Goal: Book appointment/travel/reservation

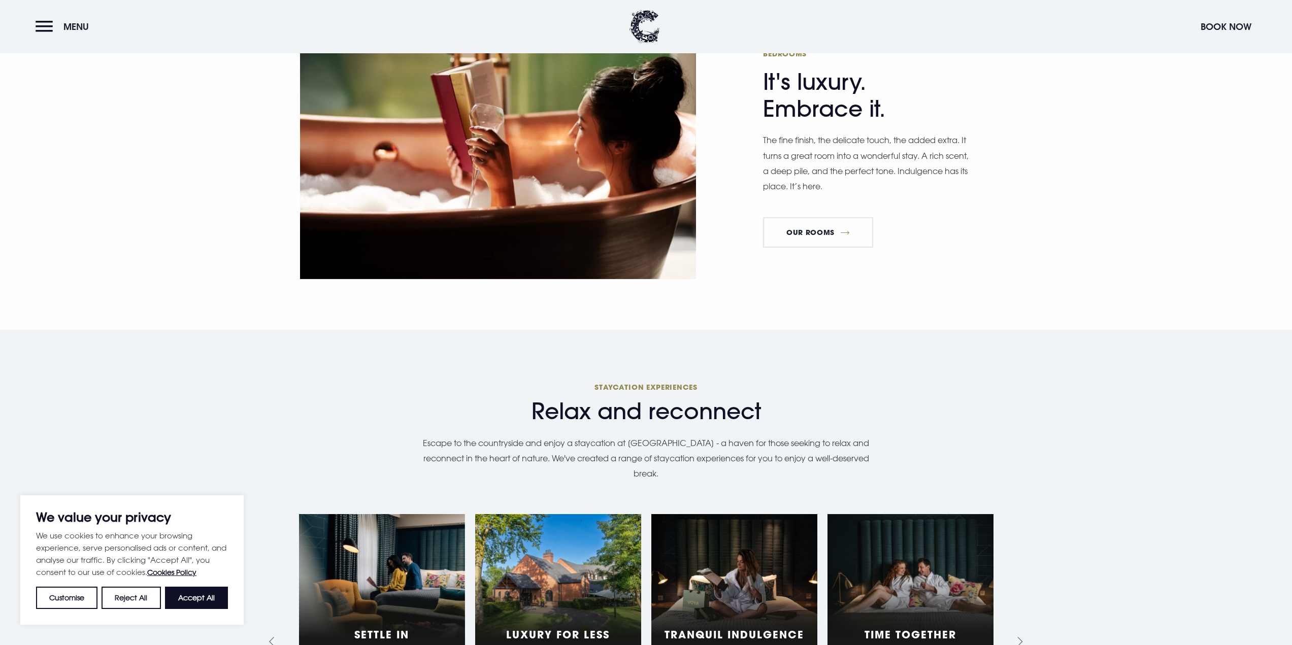
scroll to position [863, 0]
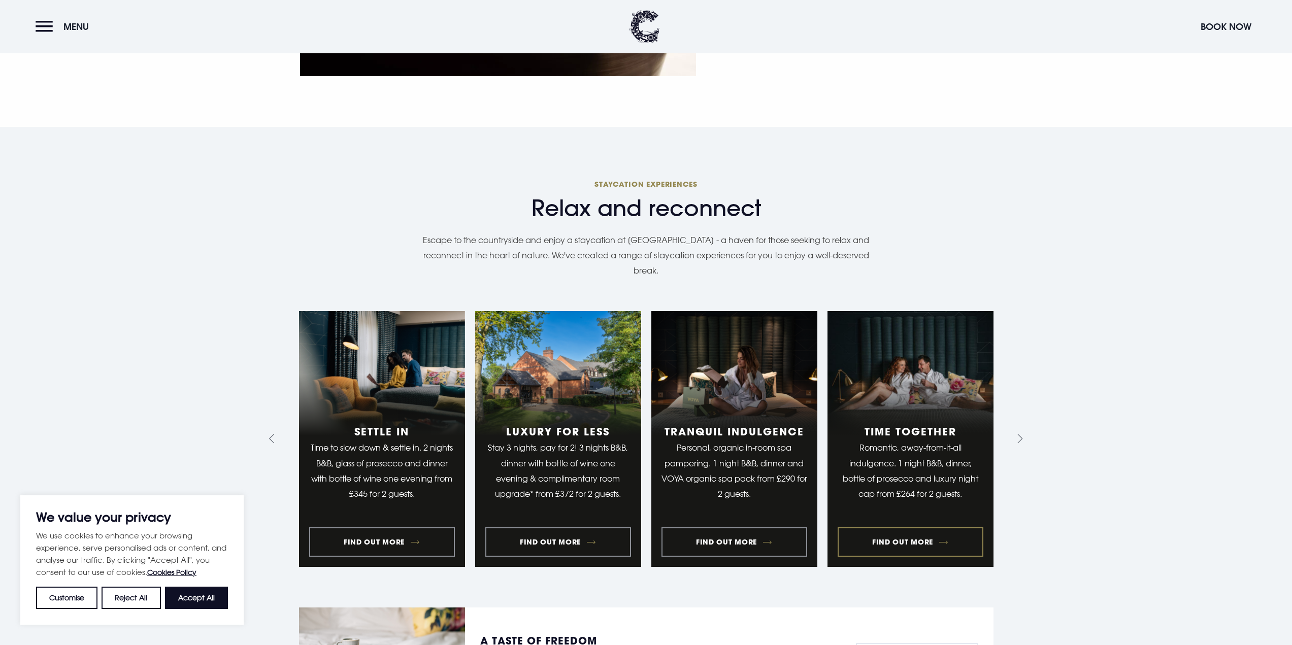
click at [901, 515] on link "4 of 9" at bounding box center [910, 439] width 166 height 256
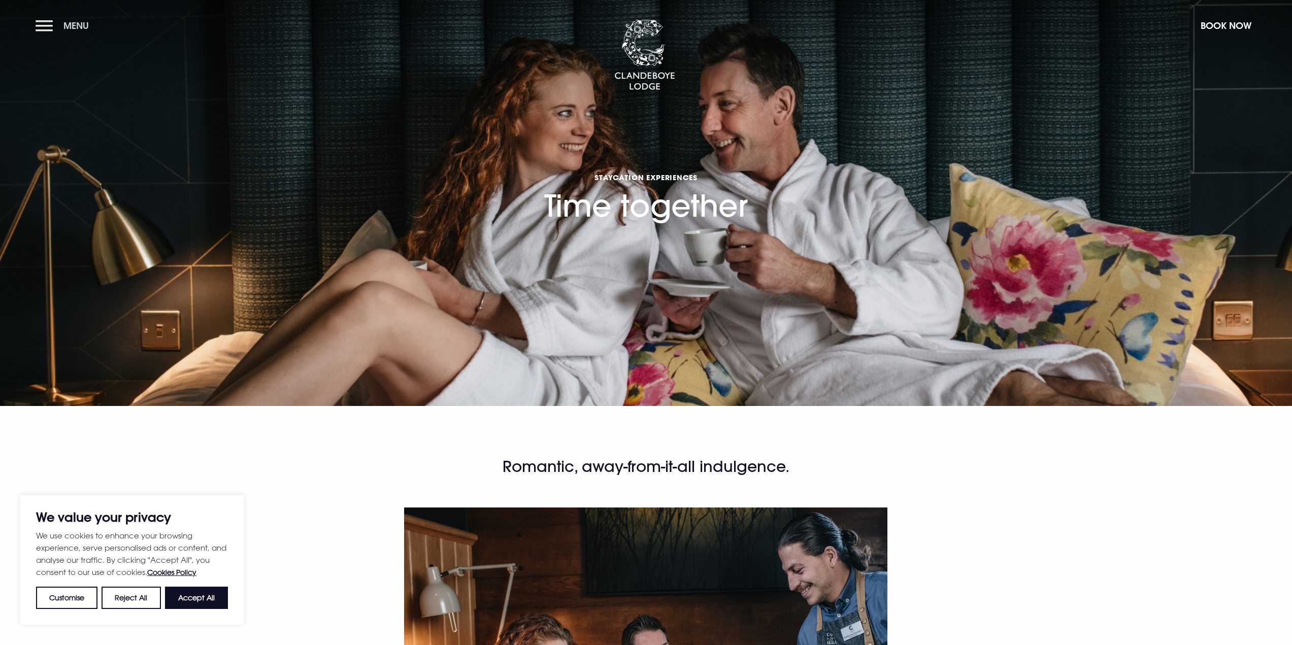
click at [40, 29] on button "Menu" at bounding box center [65, 26] width 58 height 22
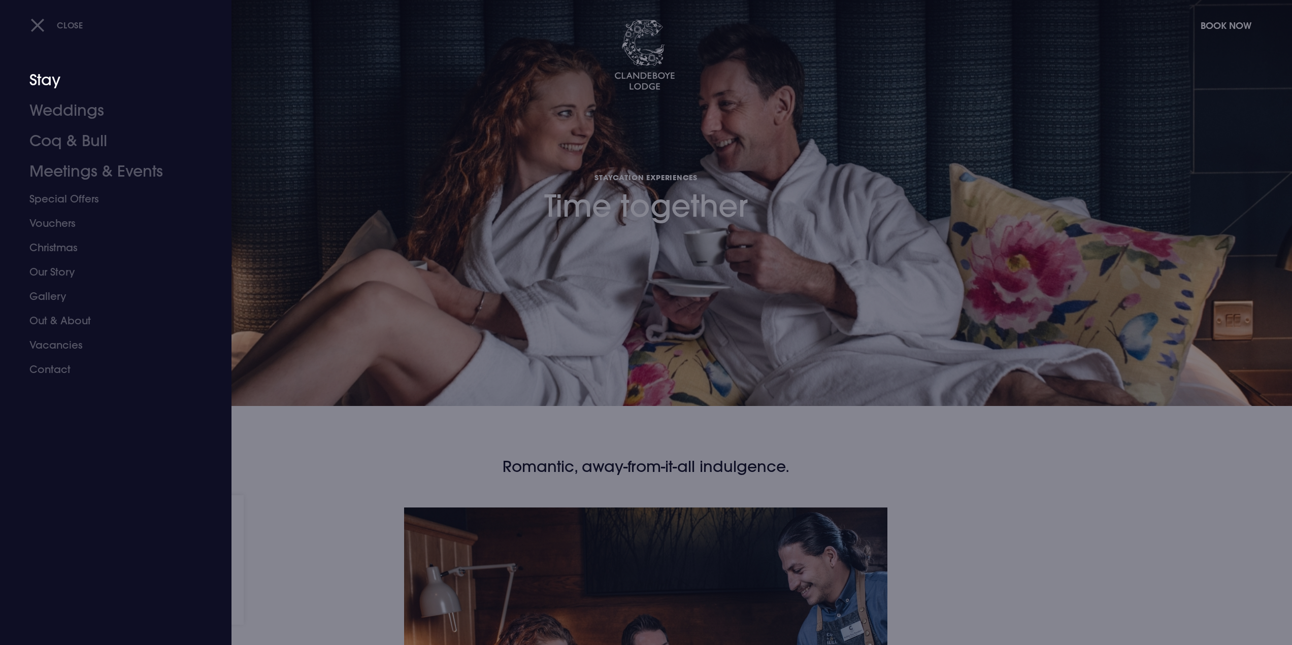
click at [54, 91] on link "Stay" at bounding box center [109, 80] width 160 height 30
